Goal: Task Accomplishment & Management: Use online tool/utility

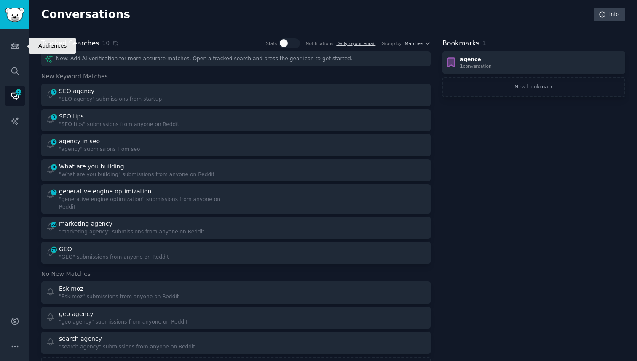
click at [12, 49] on icon "Sidebar" at bounding box center [15, 45] width 9 height 9
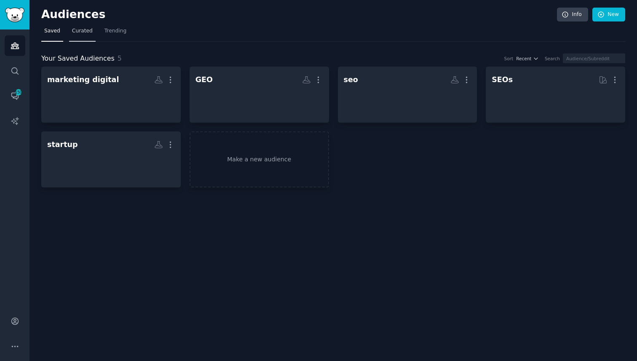
click at [89, 36] on link "Curated" at bounding box center [82, 32] width 27 height 17
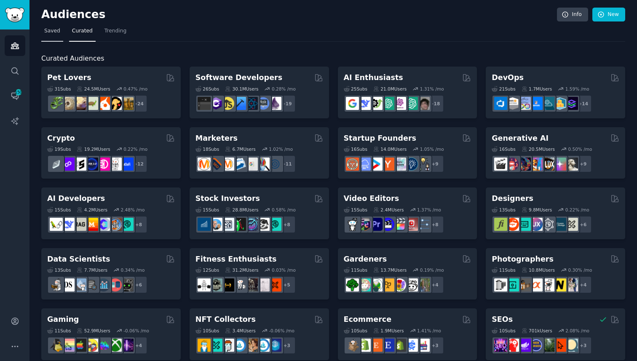
click at [59, 31] on link "Saved" at bounding box center [52, 32] width 22 height 17
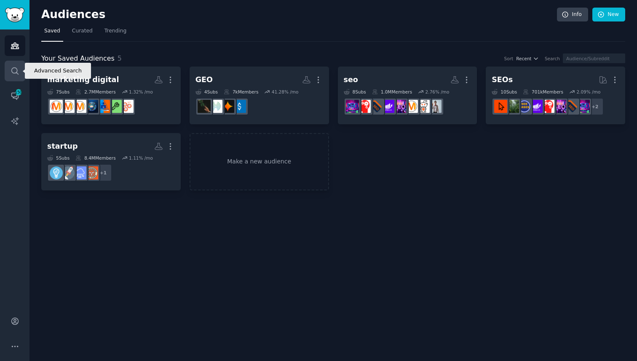
click at [15, 69] on icon "Sidebar" at bounding box center [15, 71] width 9 height 9
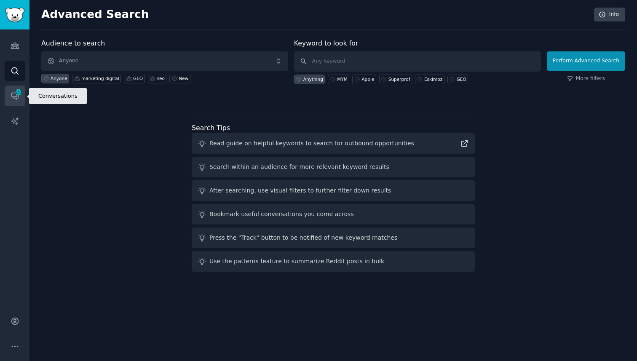
click at [12, 93] on icon "Sidebar" at bounding box center [15, 95] width 9 height 9
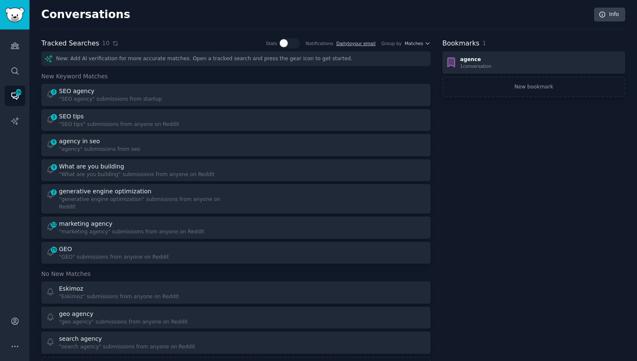
click at [114, 42] on icon at bounding box center [116, 43] width 4 height 4
click at [11, 72] on icon "Sidebar" at bounding box center [15, 71] width 9 height 9
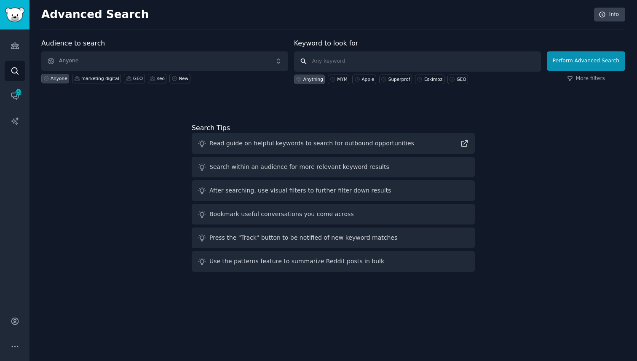
click at [326, 59] on input "text" at bounding box center [417, 61] width 247 height 20
paste input "NSFW"
type input "NSFW"
click at [584, 67] on button "Perform Advanced Search" at bounding box center [586, 60] width 78 height 19
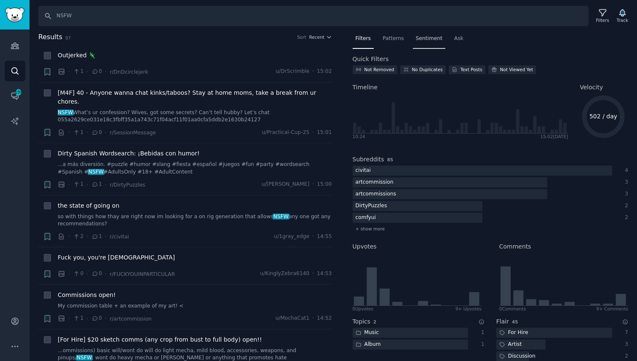
click at [429, 42] on div "Sentiment" at bounding box center [429, 40] width 32 height 17
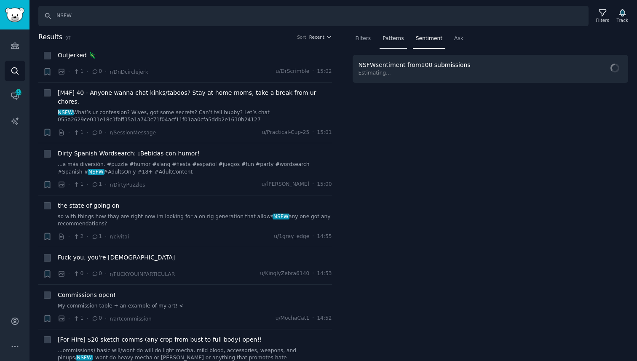
click at [383, 43] on div "Patterns" at bounding box center [392, 40] width 27 height 17
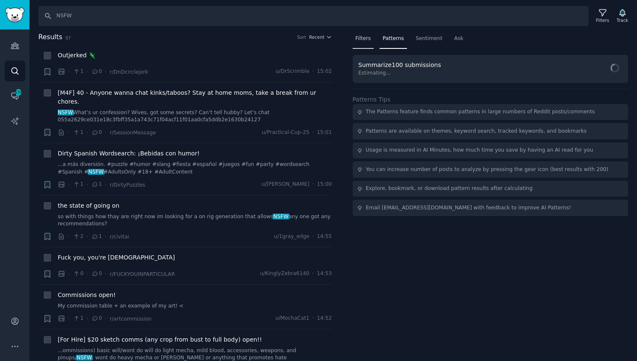
click at [359, 43] on div "Filters" at bounding box center [362, 40] width 21 height 17
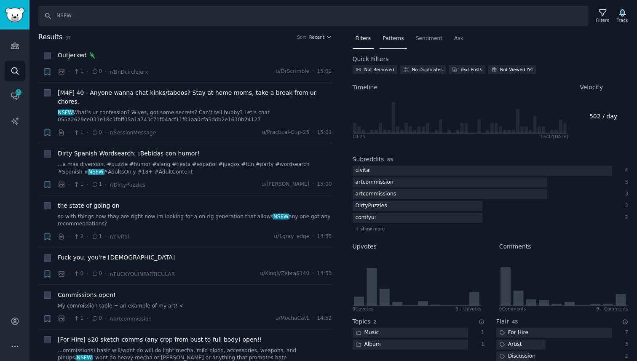
click at [396, 43] on div "Patterns" at bounding box center [392, 40] width 27 height 17
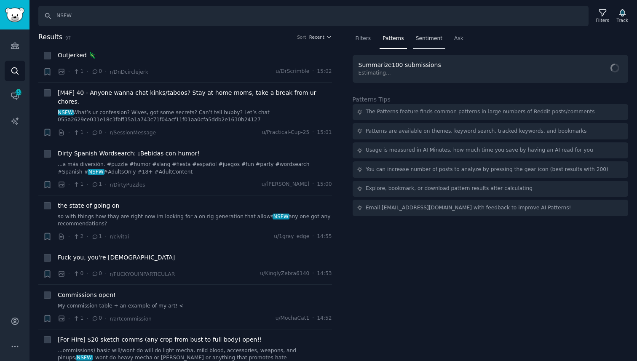
click at [417, 41] on span "Sentiment" at bounding box center [429, 39] width 27 height 8
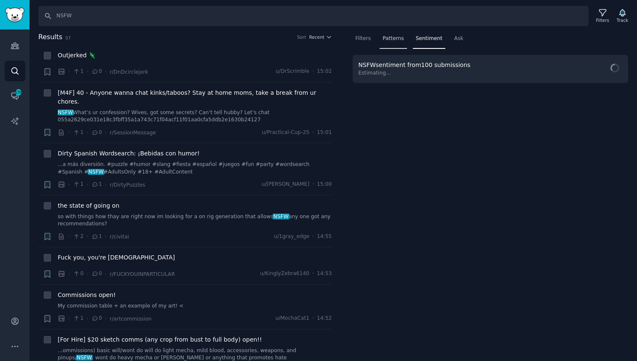
click at [393, 41] on span "Patterns" at bounding box center [392, 39] width 21 height 8
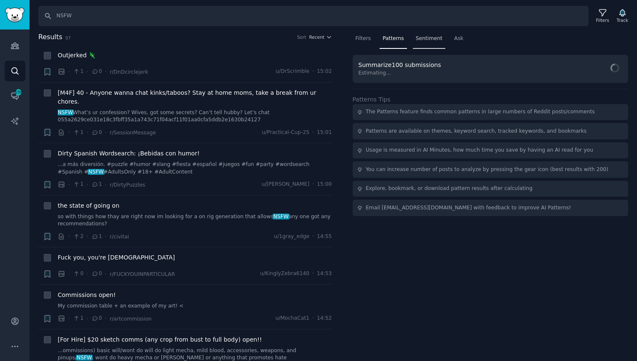
click at [423, 43] on div "Sentiment" at bounding box center [429, 40] width 32 height 17
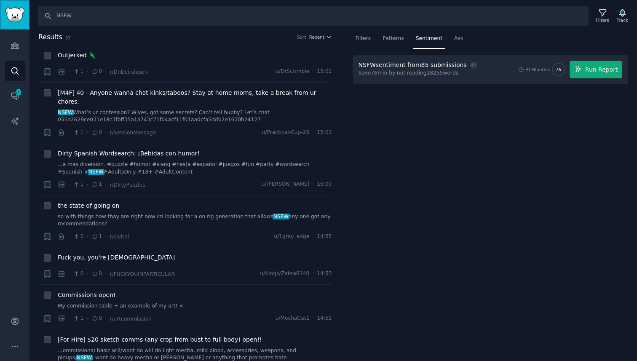
click at [21, 20] on img "Sidebar" at bounding box center [14, 15] width 19 height 15
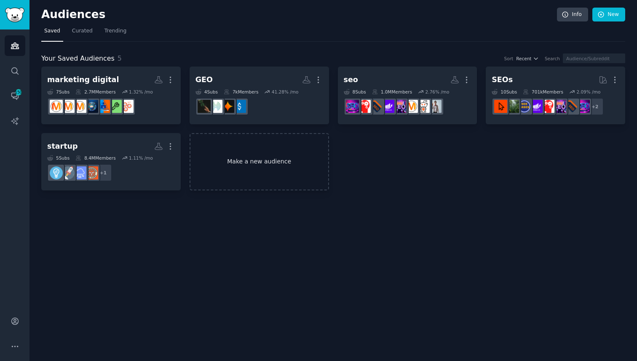
click at [280, 151] on link "Make a new audience" at bounding box center [259, 162] width 139 height 58
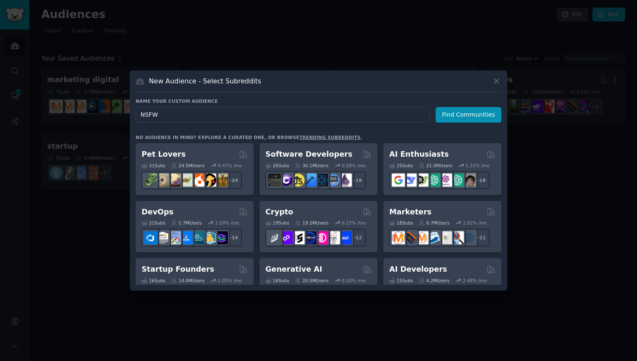
type input "NSFW"
click at [334, 80] on div "New Audience - Select Subreddits" at bounding box center [319, 84] width 366 height 16
click at [456, 119] on button "Find Communities" at bounding box center [468, 115] width 66 height 16
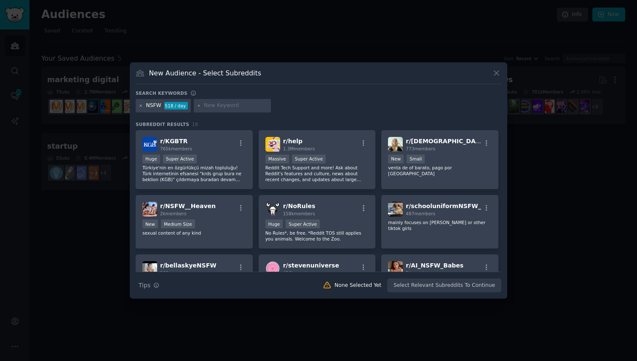
click at [139, 104] on icon at bounding box center [141, 106] width 5 height 5
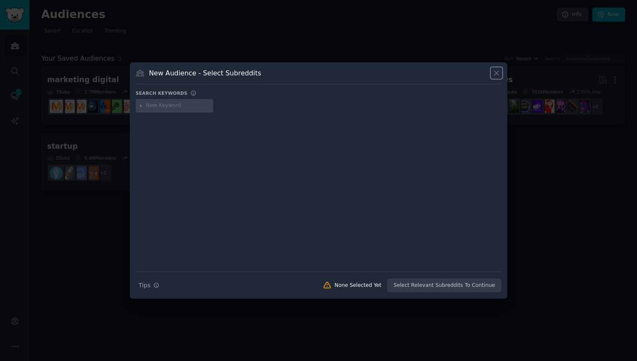
click at [499, 71] on icon at bounding box center [496, 73] width 9 height 9
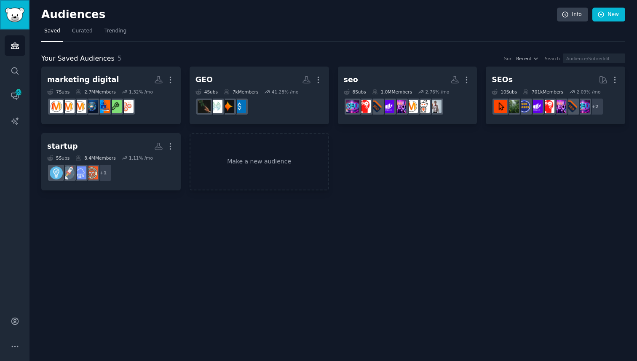
click at [14, 11] on img "Sidebar" at bounding box center [14, 15] width 19 height 15
